Goal: Information Seeking & Learning: Learn about a topic

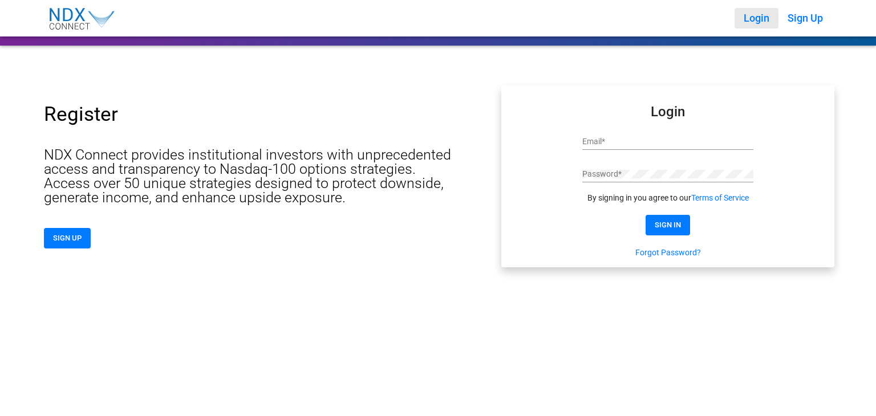
click at [601, 136] on div "Email *" at bounding box center [667, 139] width 171 height 22
paste input "**********"
type input "**********"
click at [593, 164] on div "Password *" at bounding box center [667, 171] width 171 height 22
click at [663, 225] on span "SIGN IN" at bounding box center [668, 225] width 26 height 9
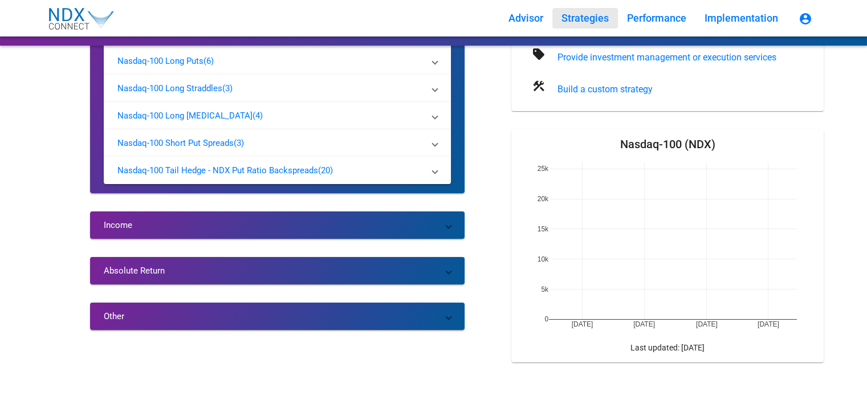
scroll to position [200, 0]
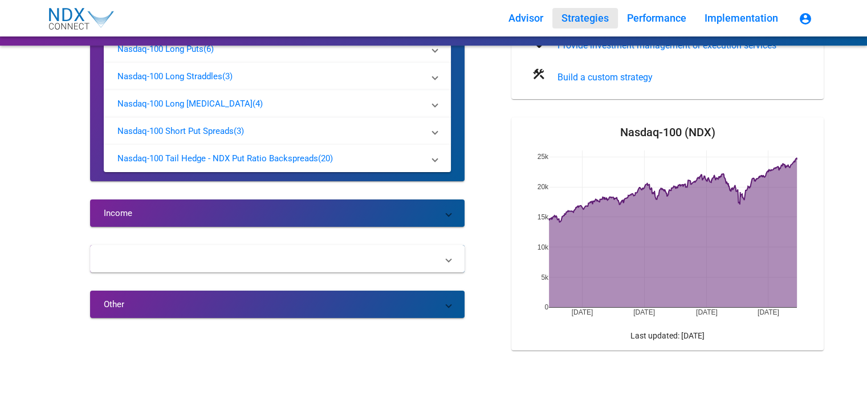
click at [197, 263] on mat-panel-title "Absolute Return" at bounding box center [271, 258] width 334 height 11
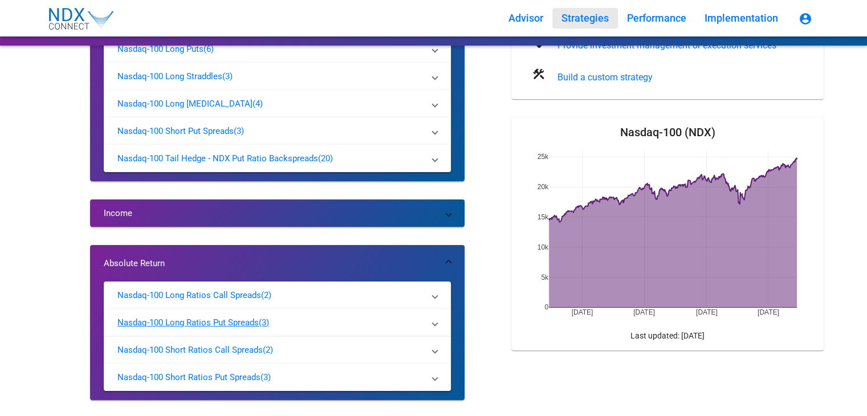
click at [209, 318] on p "Nasdaq-100 Long Ratios Put Spreads" at bounding box center [187, 322] width 141 height 11
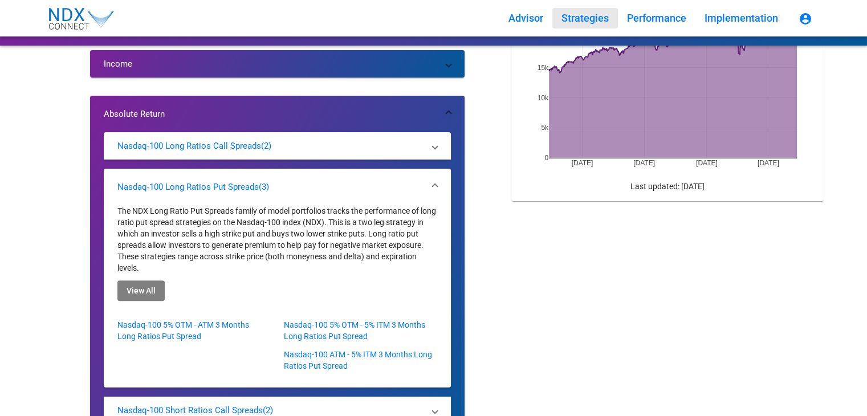
scroll to position [371, 0]
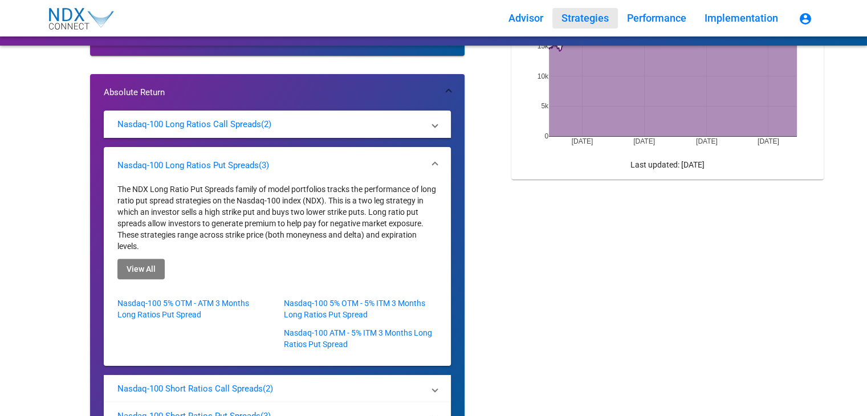
click at [145, 270] on span "View All" at bounding box center [141, 269] width 29 height 9
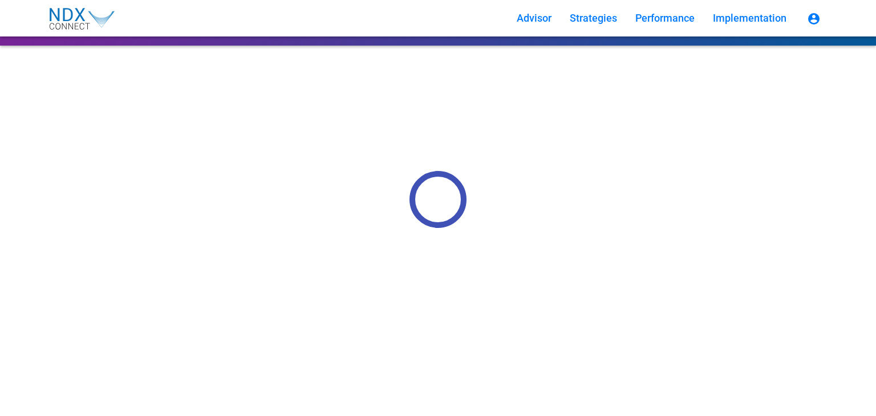
click at [520, 21] on span "Advisor" at bounding box center [534, 18] width 35 height 12
